Goal: Navigation & Orientation: Go to known website

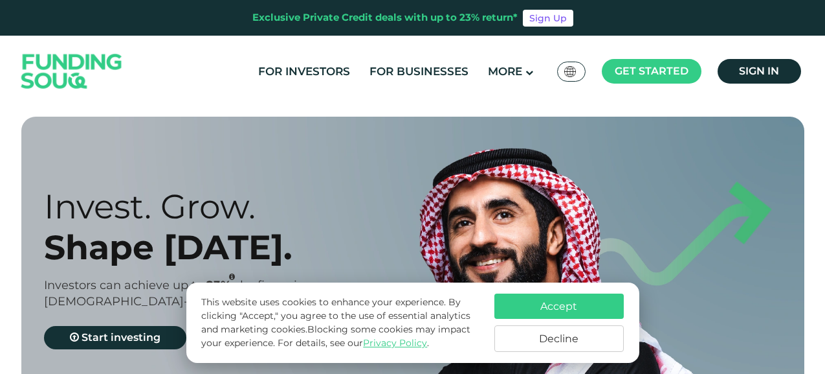
click at [576, 74] on span "Global عربي" at bounding box center [571, 71] width 14 height 11
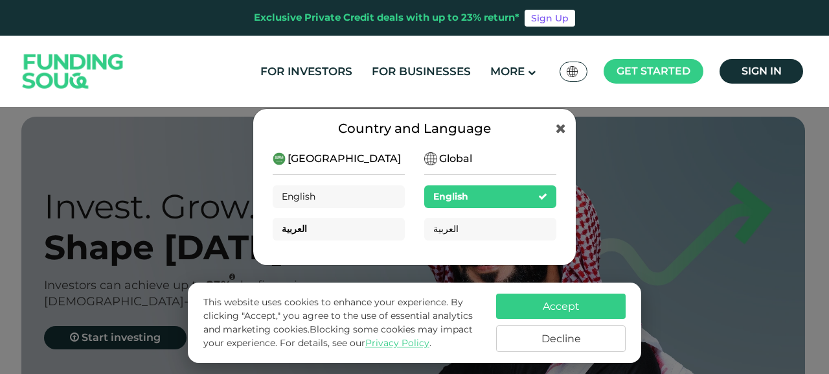
click at [287, 231] on span "العربية" at bounding box center [294, 229] width 25 height 12
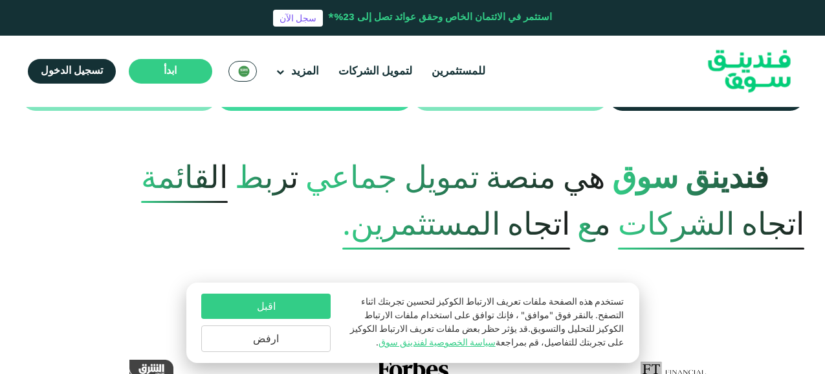
scroll to position [518, 0]
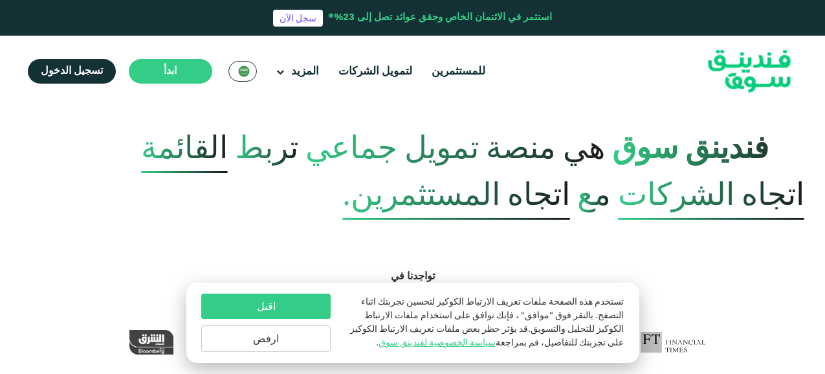
click at [304, 336] on button "ارفض" at bounding box center [265, 338] width 129 height 27
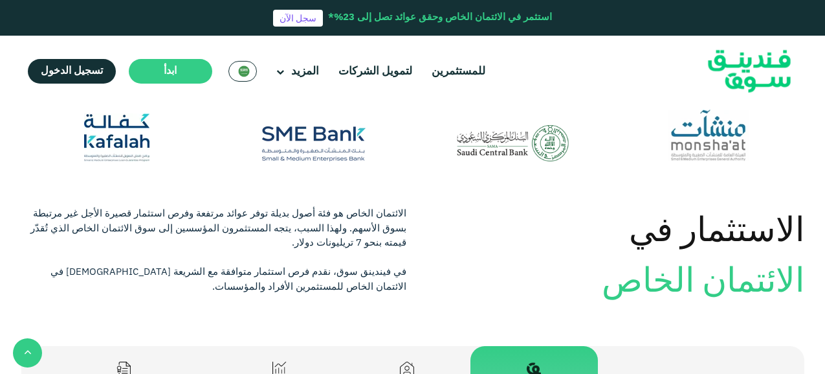
scroll to position [1357, 0]
